Goal: Check status

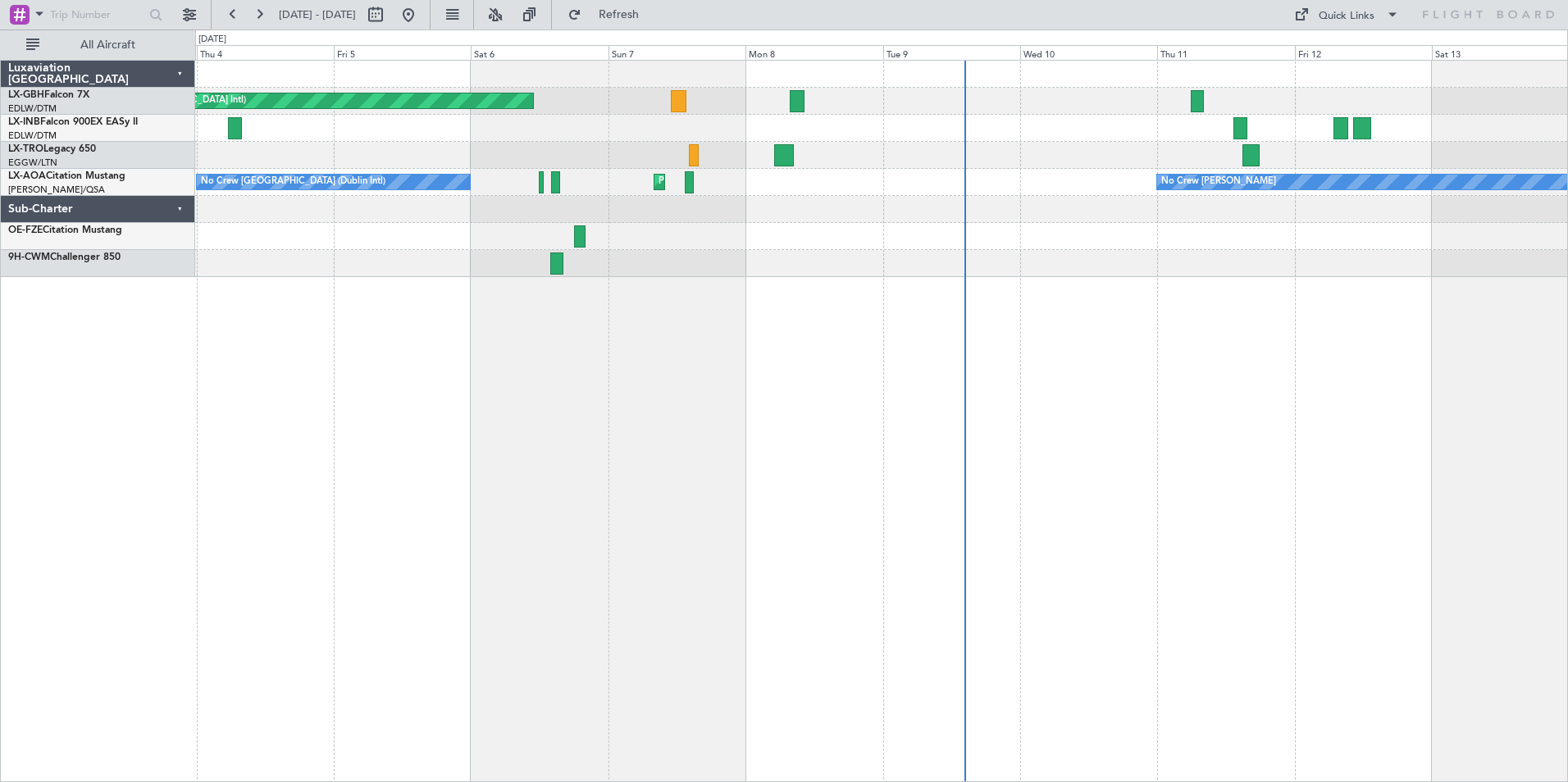
click at [789, 333] on div "Planned Maint [GEOGRAPHIC_DATA] ([GEOGRAPHIC_DATA] Intl) Unplanned Maint [GEOGR…" at bounding box center [882, 421] width 1372 height 722
